Goal: Check status: Check status

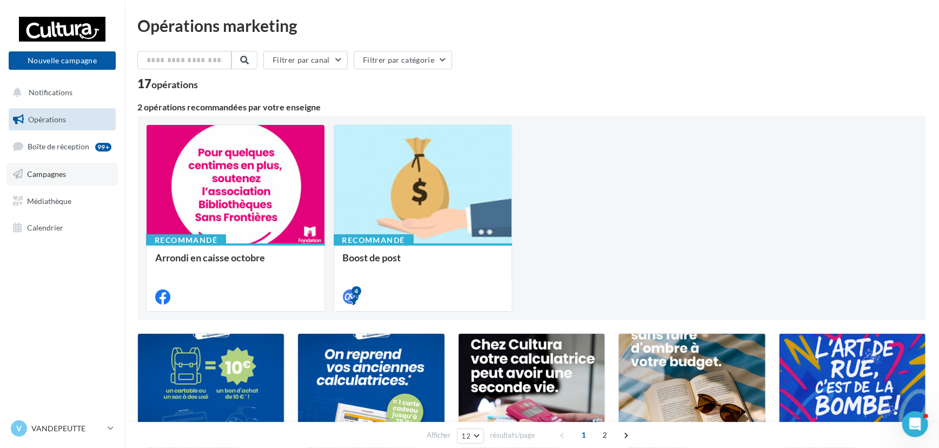
click at [84, 171] on link "Campagnes" at bounding box center [61, 174] width 111 height 23
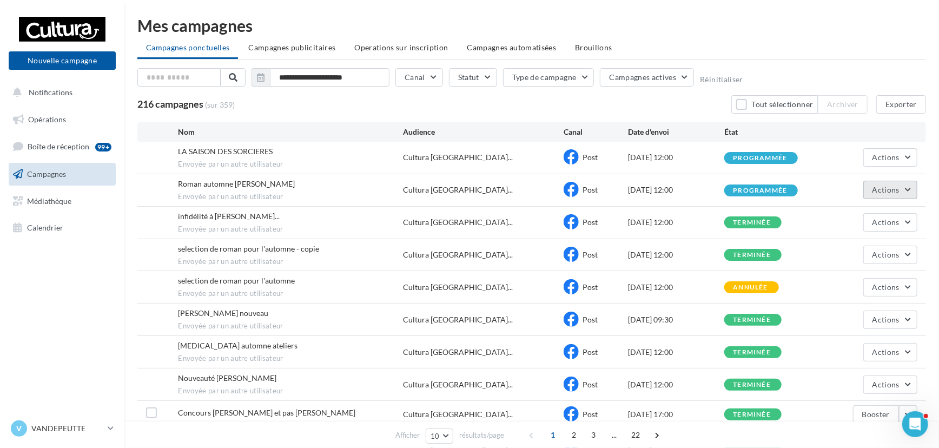
click at [908, 187] on button "Actions" at bounding box center [890, 190] width 54 height 18
click at [817, 65] on div "**********" at bounding box center [531, 253] width 788 height 473
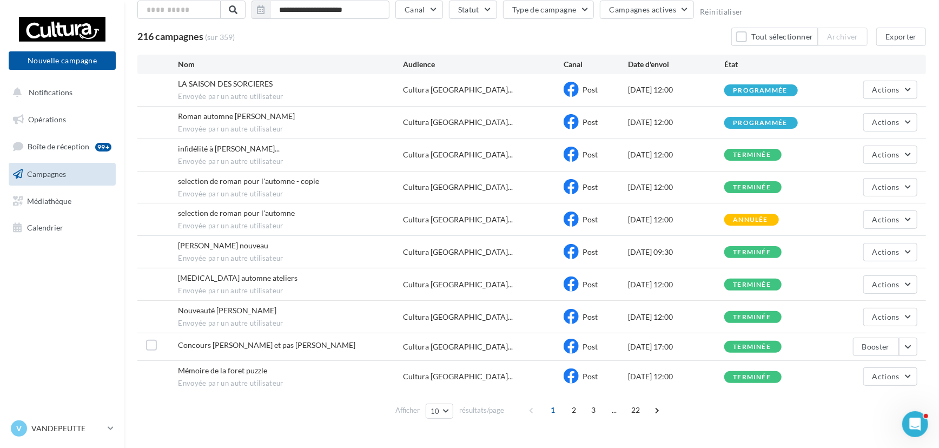
scroll to position [86, 0]
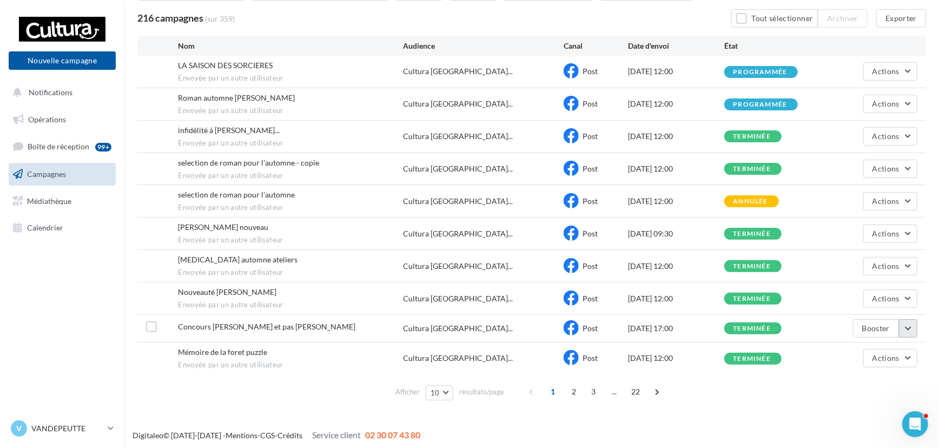
click at [908, 323] on button "button" at bounding box center [908, 328] width 18 height 18
click at [834, 196] on button "Voir les résultats" at bounding box center [863, 190] width 108 height 28
